Goal: Information Seeking & Learning: Learn about a topic

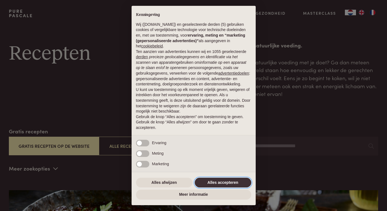
click at [228, 181] on button "Alles accepteren" at bounding box center [223, 183] width 57 height 10
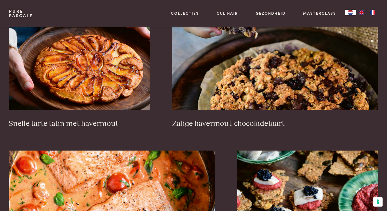
scroll to position [807, 0]
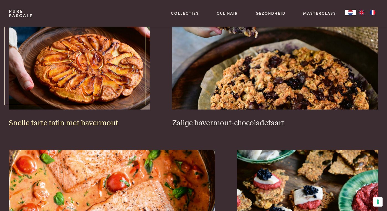
click at [91, 121] on h3 "Snelle tarte tatin met havermout" at bounding box center [79, 123] width 141 height 10
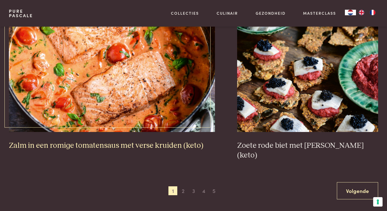
scroll to position [938, 0]
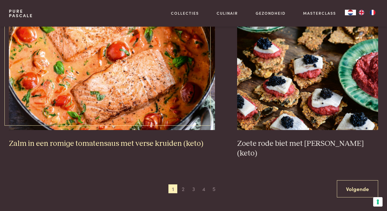
click at [88, 143] on h3 "Zalm in een romige tomatensaus met verse kruiden (keto)" at bounding box center [112, 144] width 207 height 10
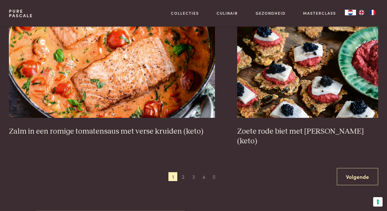
scroll to position [950, 0]
click at [183, 172] on span "2" at bounding box center [183, 176] width 9 height 9
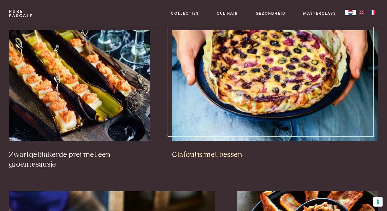
scroll to position [314, 0]
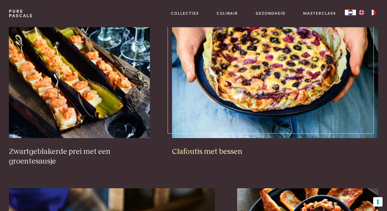
click at [222, 151] on h3 "Clafoutis met bessen" at bounding box center [275, 152] width 207 height 10
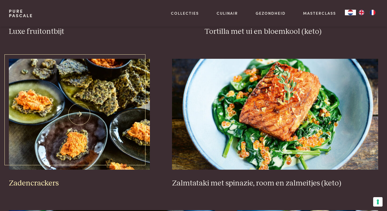
scroll to position [755, 0]
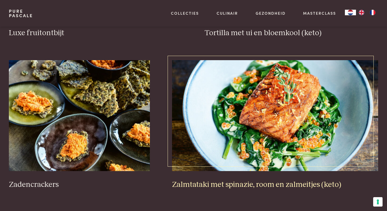
click at [215, 182] on h3 "Zalmtataki met spinazie, room en zalmeitjes (keto)" at bounding box center [275, 185] width 207 height 10
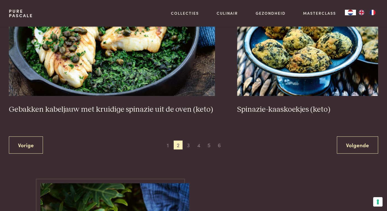
scroll to position [982, 0]
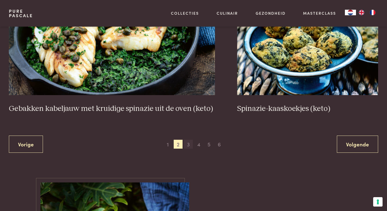
click at [187, 141] on span "3" at bounding box center [188, 144] width 9 height 9
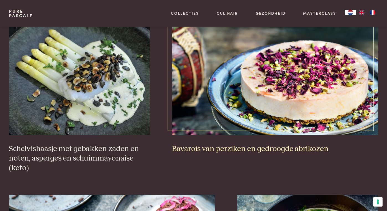
scroll to position [329, 0]
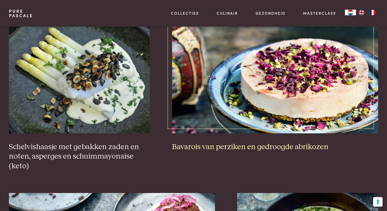
click at [244, 146] on h3 "Bavarois van perziken en gedroogde abrikozen" at bounding box center [275, 147] width 207 height 10
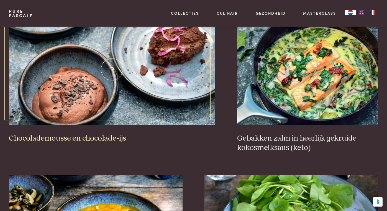
scroll to position [507, 0]
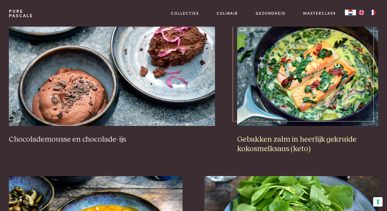
click at [263, 141] on h3 "Gebakken zalm in heerlijk gekruide kokosmelksaus (keto)" at bounding box center [307, 144] width 141 height 19
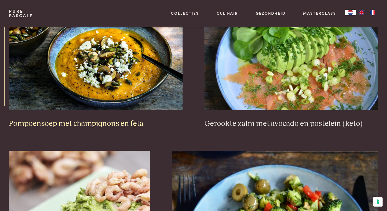
scroll to position [682, 0]
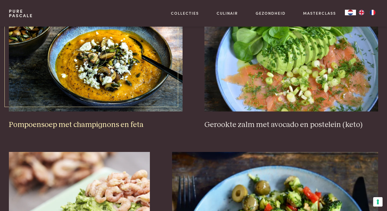
click at [86, 122] on h3 "Pompoensoep met champignons en feta" at bounding box center [96, 125] width 174 height 10
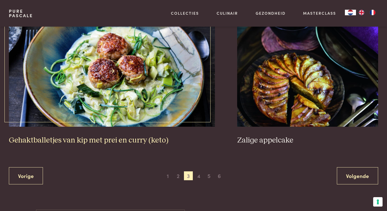
scroll to position [972, 0]
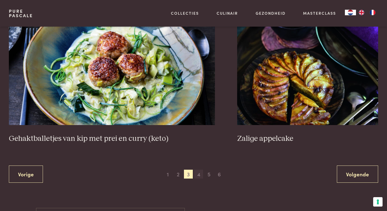
click at [200, 172] on span "4" at bounding box center [198, 174] width 9 height 9
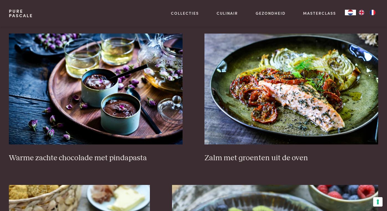
scroll to position [620, 0]
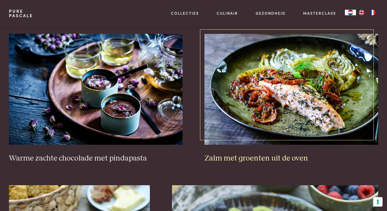
click at [233, 157] on h3 "Zalm met groenten uit de oven" at bounding box center [292, 159] width 174 height 10
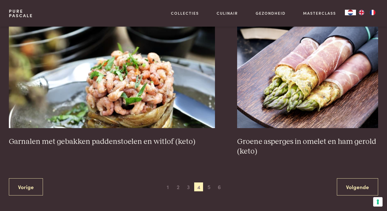
scroll to position [941, 0]
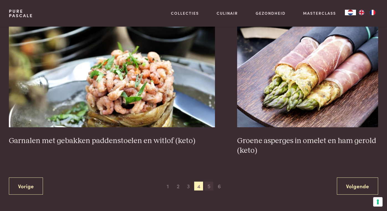
click at [207, 184] on span "5" at bounding box center [209, 186] width 9 height 9
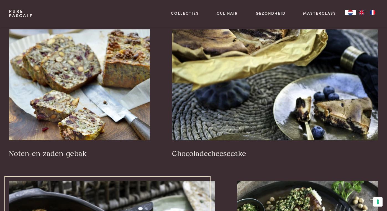
scroll to position [308, 0]
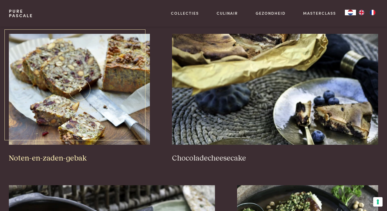
click at [72, 157] on h3 "Noten-en-zaden-gebak" at bounding box center [79, 159] width 141 height 10
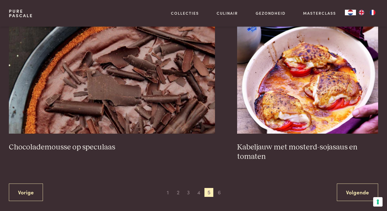
scroll to position [944, 0]
click at [219, 188] on span "6" at bounding box center [219, 192] width 9 height 9
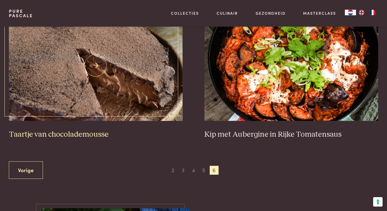
scroll to position [170, 0]
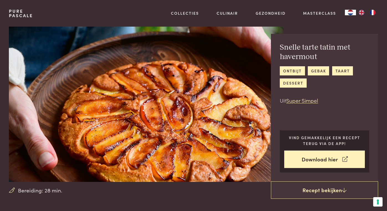
scroll to position [8, 0]
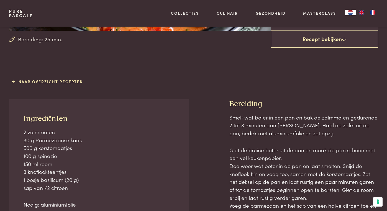
scroll to position [158, 0]
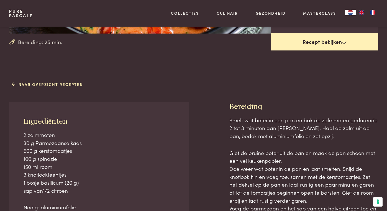
click at [311, 40] on link "Recept bekijken" at bounding box center [324, 42] width 107 height 18
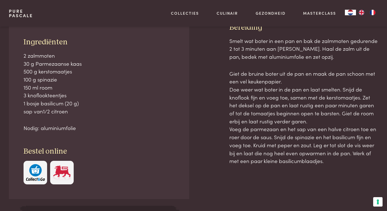
scroll to position [238, 0]
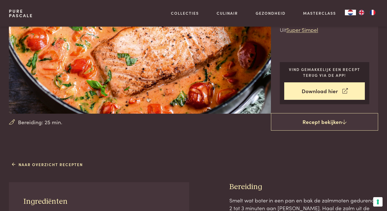
scroll to position [77, 0]
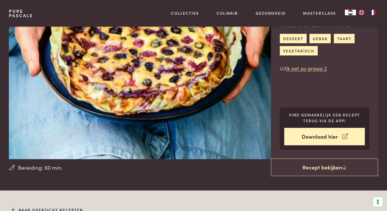
scroll to position [26, 0]
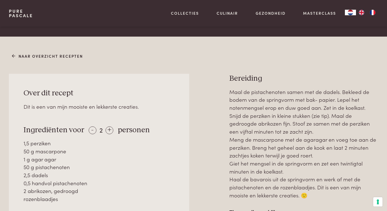
scroll to position [186, 0]
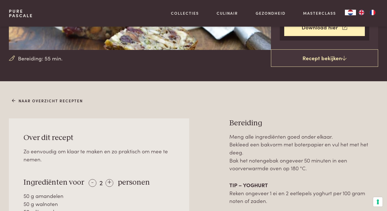
scroll to position [131, 0]
